Goal: Task Accomplishment & Management: Manage account settings

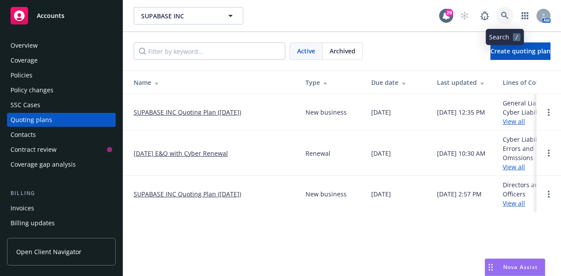
click at [507, 12] on icon at bounding box center [505, 16] width 8 height 8
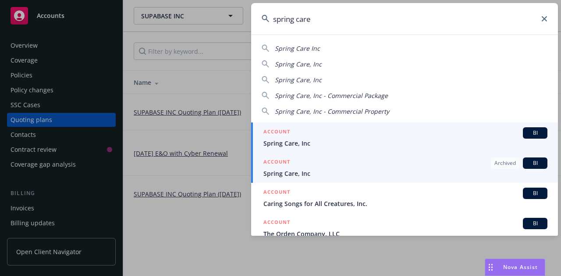
type input "spring care"
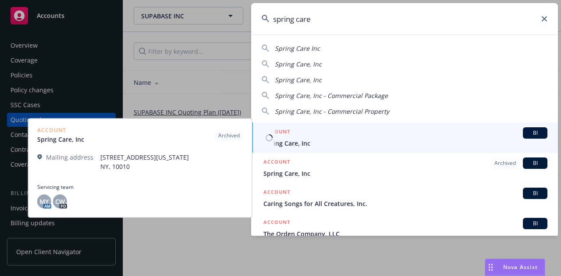
click at [297, 138] on div "ACCOUNT BI" at bounding box center [405, 132] width 284 height 11
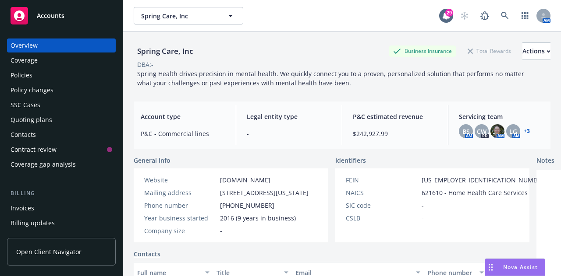
click at [45, 81] on div "Policies" at bounding box center [62, 75] width 102 height 14
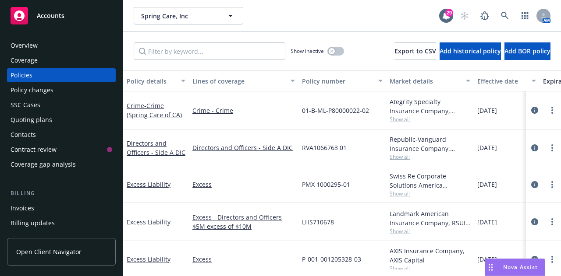
click at [398, 156] on span "Show all" at bounding box center [429, 156] width 81 height 7
click at [151, 143] on link "Directors and Officers - Side A DIC" at bounding box center [156, 148] width 59 height 18
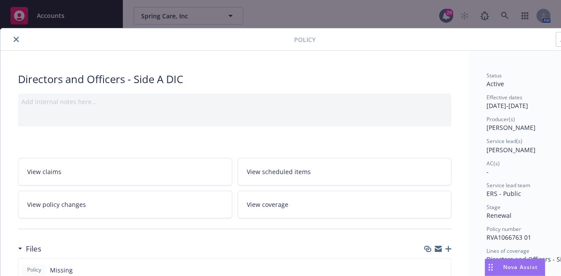
scroll to position [0, 48]
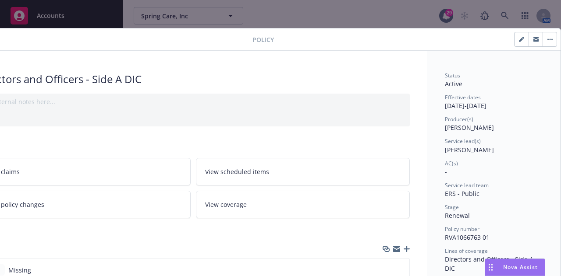
click at [547, 39] on icon "button" at bounding box center [549, 40] width 5 height 2
click at [418, 43] on div "Manage lines of coverage Renew with incumbent End policy Set prior policies Set…" at bounding box center [415, 39] width 283 height 15
click at [547, 39] on icon "button" at bounding box center [547, 39] width 1 height 1
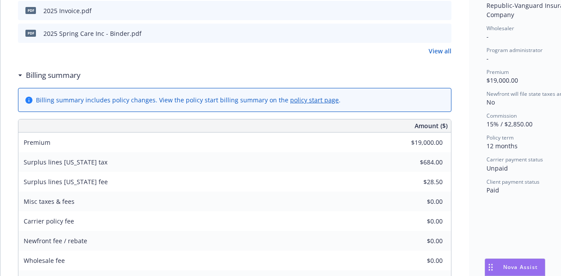
scroll to position [308, 0]
click at [317, 98] on link "policy start page" at bounding box center [314, 99] width 49 height 8
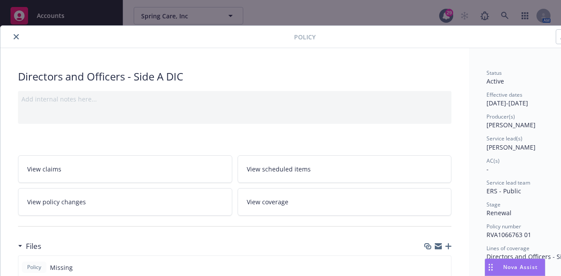
scroll to position [0, 0]
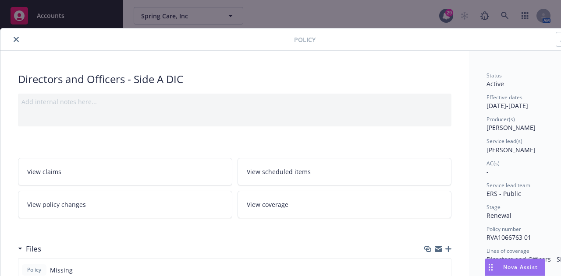
click at [16, 36] on button "close" at bounding box center [16, 39] width 11 height 11
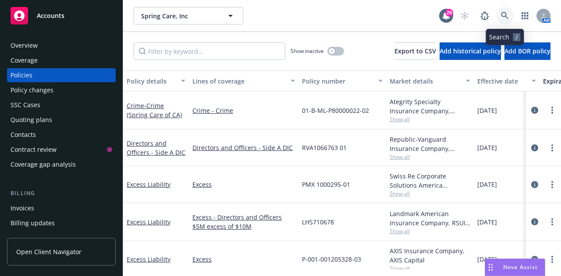
click at [503, 13] on icon at bounding box center [505, 16] width 8 height 8
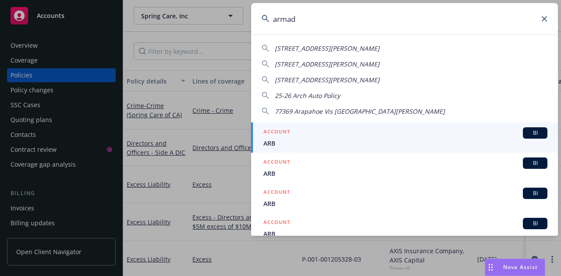
type input "armada"
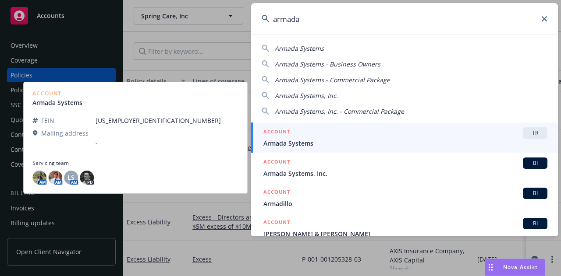
click at [316, 143] on span "Armada Systems" at bounding box center [405, 143] width 284 height 9
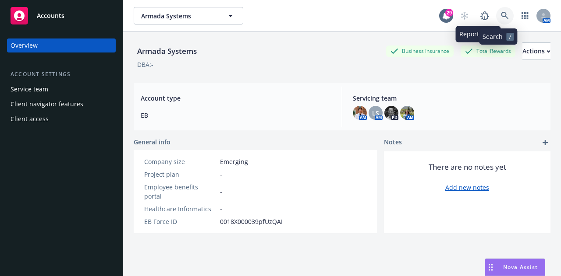
click at [501, 14] on icon at bounding box center [505, 16] width 8 height 8
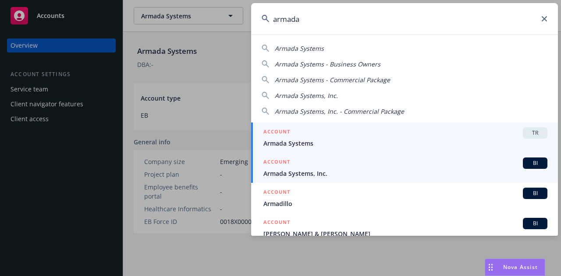
type input "armada"
click at [388, 174] on span "Armada Systems, Inc." at bounding box center [405, 173] width 284 height 9
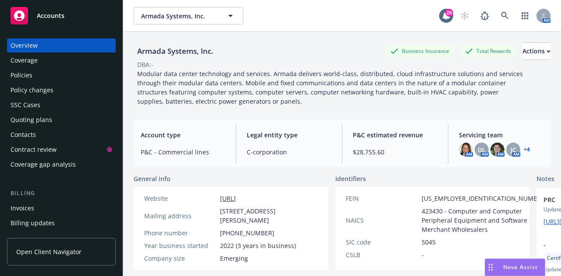
click at [29, 78] on div "Policies" at bounding box center [22, 75] width 22 height 14
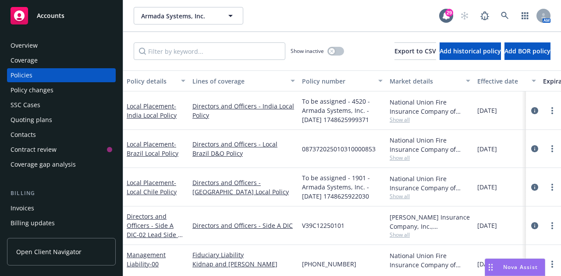
click at [318, 47] on div "Show inactive" at bounding box center [316, 51] width 53 height 18
click at [330, 53] on icon "button" at bounding box center [332, 51] width 4 height 4
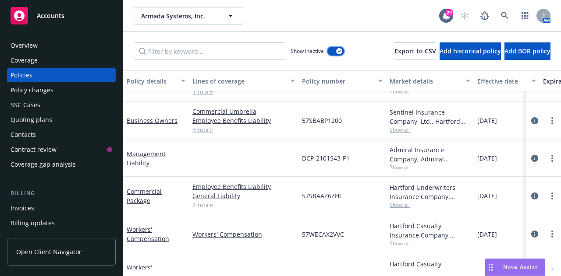
scroll to position [101, 0]
click at [144, 156] on link "Management Liability" at bounding box center [146, 158] width 39 height 18
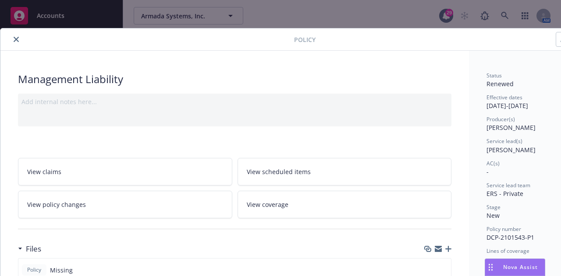
click at [18, 40] on icon "close" at bounding box center [16, 39] width 5 height 5
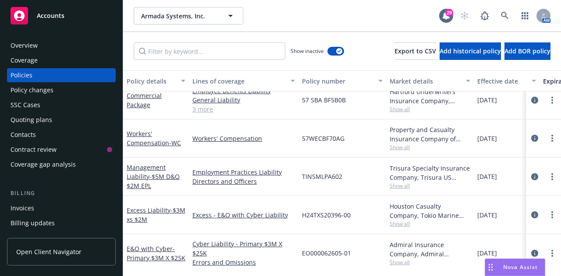
scroll to position [375, 0]
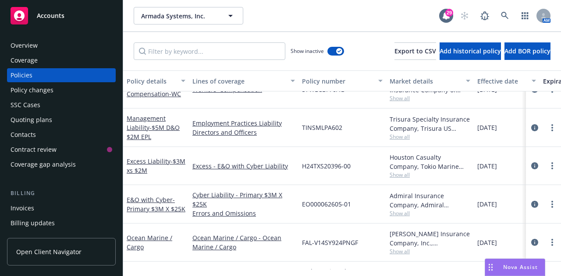
click at [153, 123] on div "Management Liability - $5M D&O $2M EPL" at bounding box center [156, 128] width 59 height 28
click at [145, 126] on link "Management Liability - $5M D&O $2M EPL" at bounding box center [153, 127] width 53 height 27
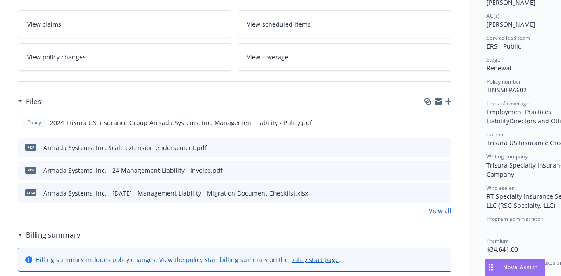
scroll to position [148, 0]
click at [447, 120] on button "preview file" at bounding box center [443, 121] width 10 height 8
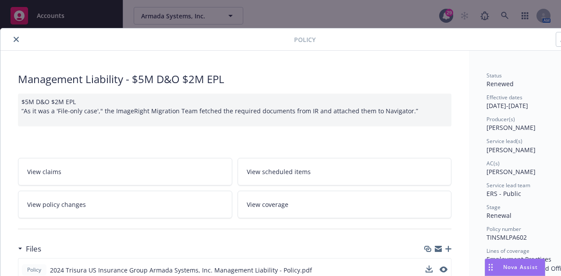
click at [9, 41] on div at bounding box center [149, 39] width 290 height 11
click at [12, 39] on button "close" at bounding box center [16, 39] width 11 height 11
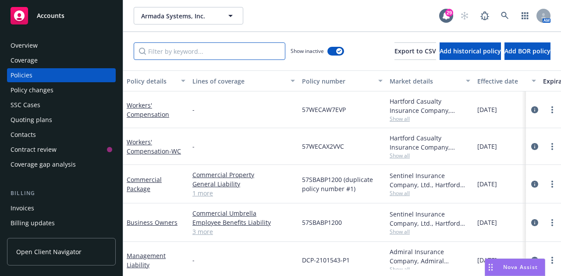
click at [173, 54] on input "Filter by keyword..." at bounding box center [210, 51] width 152 height 18
type input "crime"
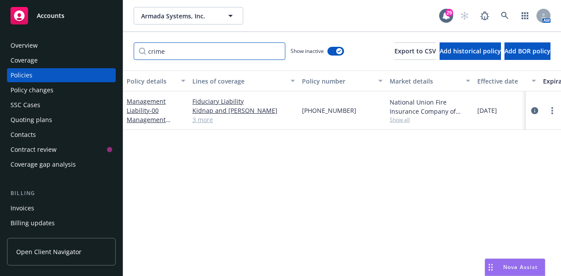
click at [277, 54] on input "crime" at bounding box center [210, 51] width 152 height 18
click at [276, 53] on input "crime" at bounding box center [210, 51] width 152 height 18
click at [276, 52] on input "crime" at bounding box center [210, 51] width 152 height 18
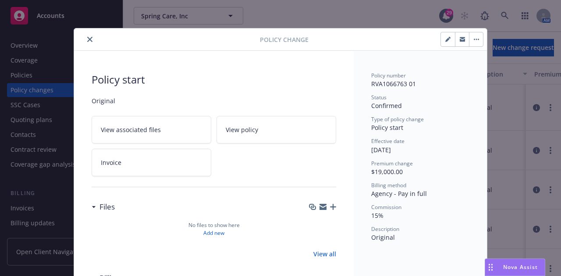
click at [471, 40] on button "button" at bounding box center [476, 39] width 14 height 14
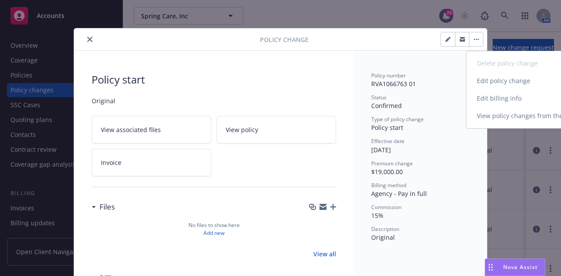
click at [484, 99] on link "Edit billing info" at bounding box center [541, 99] width 150 height 18
select select "NY"
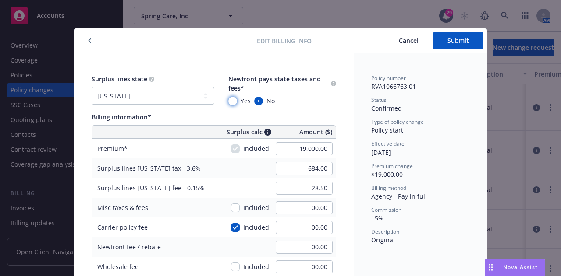
click at [228, 102] on input "Yes" at bounding box center [232, 101] width 9 height 9
radio input "true"
click at [459, 43] on span "Submit" at bounding box center [457, 40] width 21 height 8
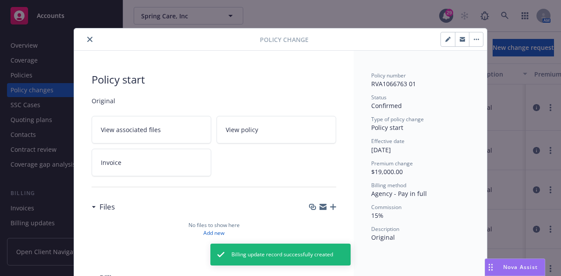
click at [89, 39] on button "close" at bounding box center [90, 39] width 11 height 11
